Goal: Transaction & Acquisition: Download file/media

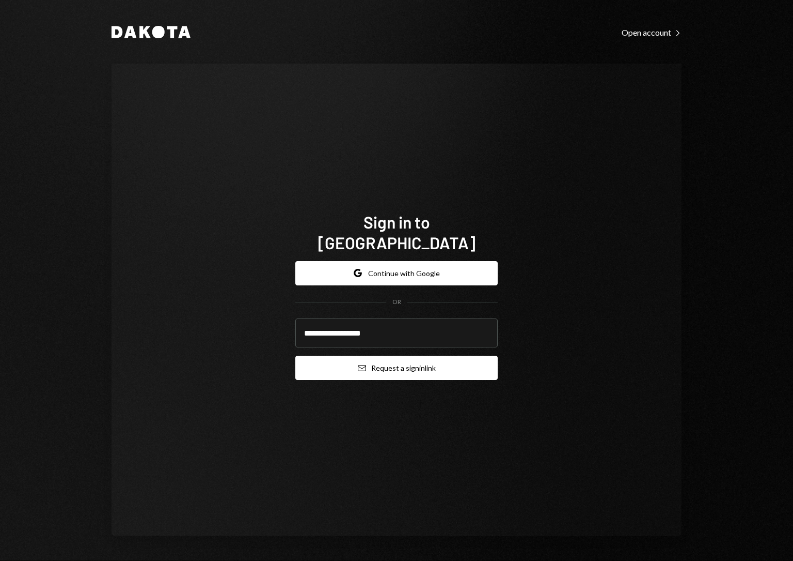
type input "**********"
click at [371, 362] on button "Email Request a sign in link" at bounding box center [396, 367] width 203 height 24
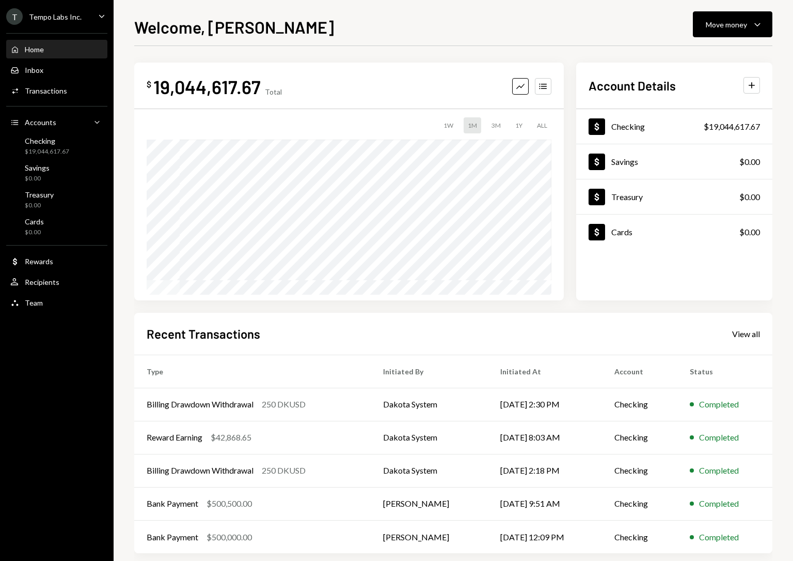
click at [36, 10] on div "T Tempo Labs Inc." at bounding box center [43, 16] width 75 height 17
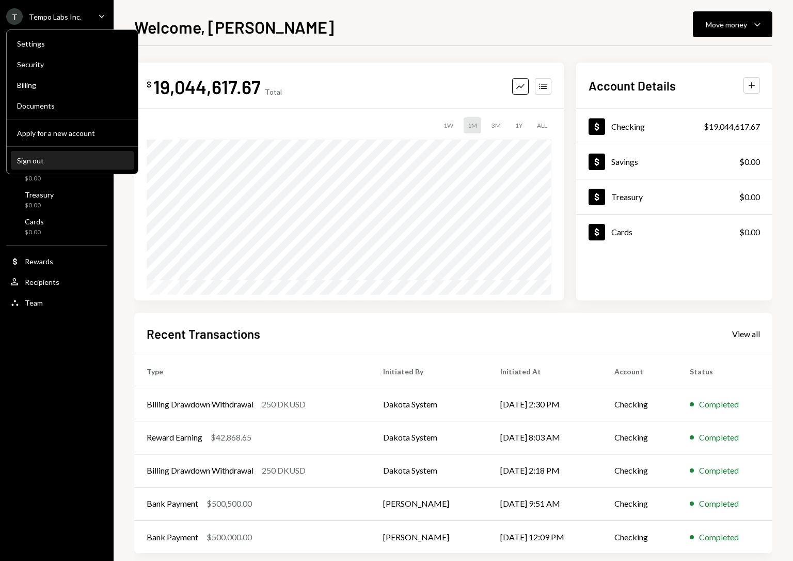
click at [59, 155] on div "Settings Security Billing Documents Apply for a new account Sign out" at bounding box center [72, 101] width 132 height 145
click at [44, 160] on div "Sign out" at bounding box center [72, 160] width 111 height 9
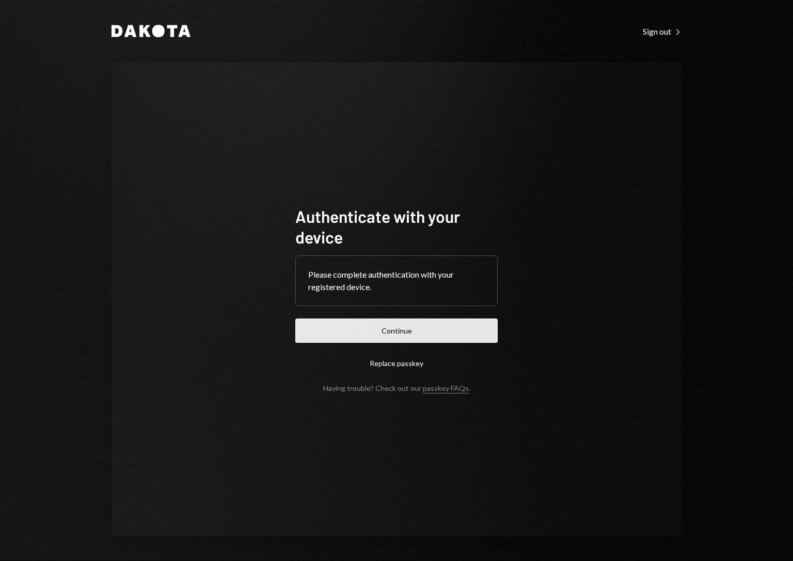
click at [417, 336] on button "Continue" at bounding box center [396, 330] width 203 height 24
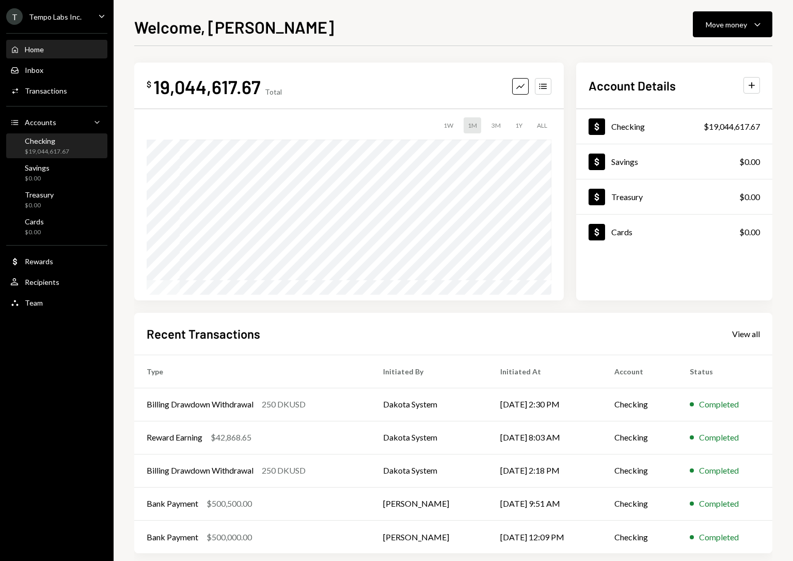
click at [46, 140] on div "Checking" at bounding box center [47, 140] width 44 height 9
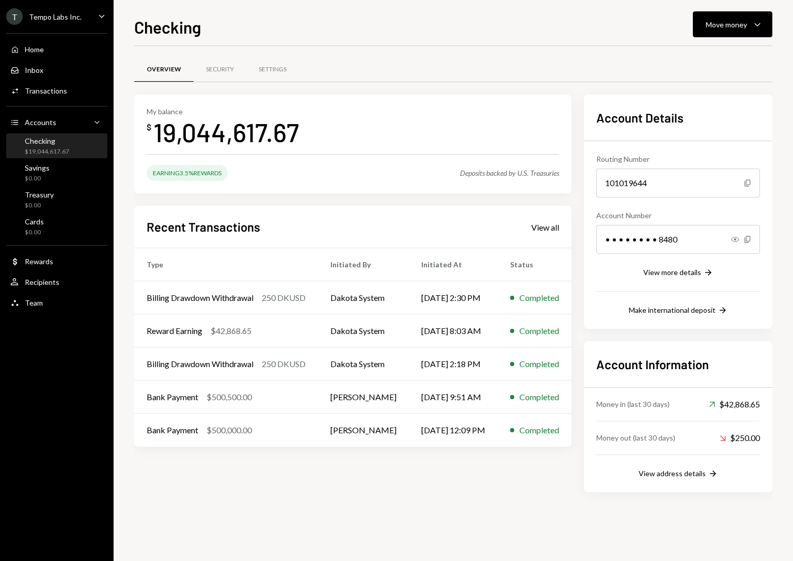
click at [97, 14] on icon "Caret Down" at bounding box center [101, 15] width 11 height 11
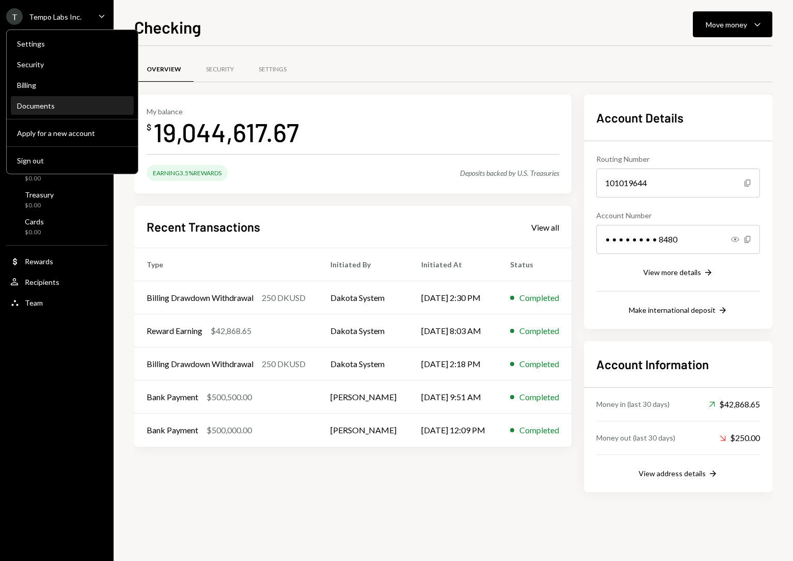
click at [60, 113] on div "Documents" at bounding box center [72, 106] width 111 height 18
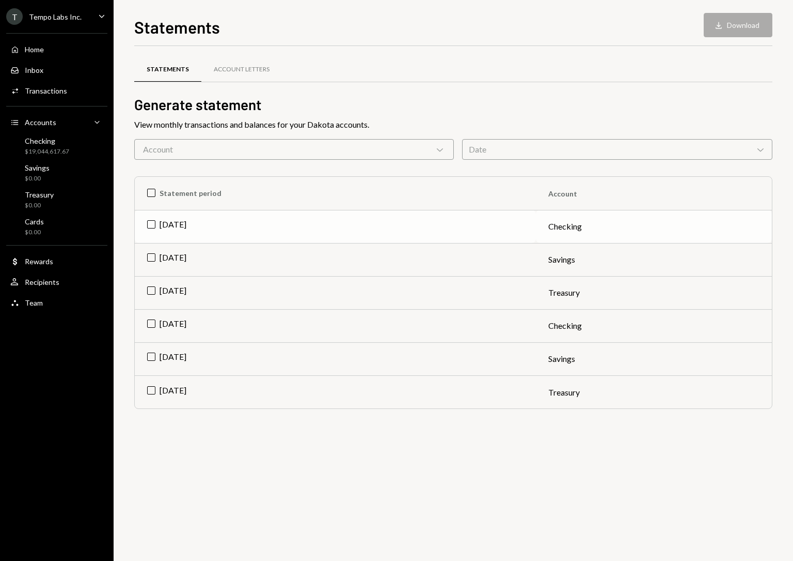
click at [178, 228] on td "[DATE]" at bounding box center [335, 226] width 401 height 33
click at [173, 223] on td "Check Aug 2025" at bounding box center [335, 226] width 401 height 33
click at [169, 320] on td "Jul 2025" at bounding box center [335, 325] width 401 height 33
click at [738, 23] on button "Download Download" at bounding box center [738, 25] width 69 height 24
